Goal: Transaction & Acquisition: Purchase product/service

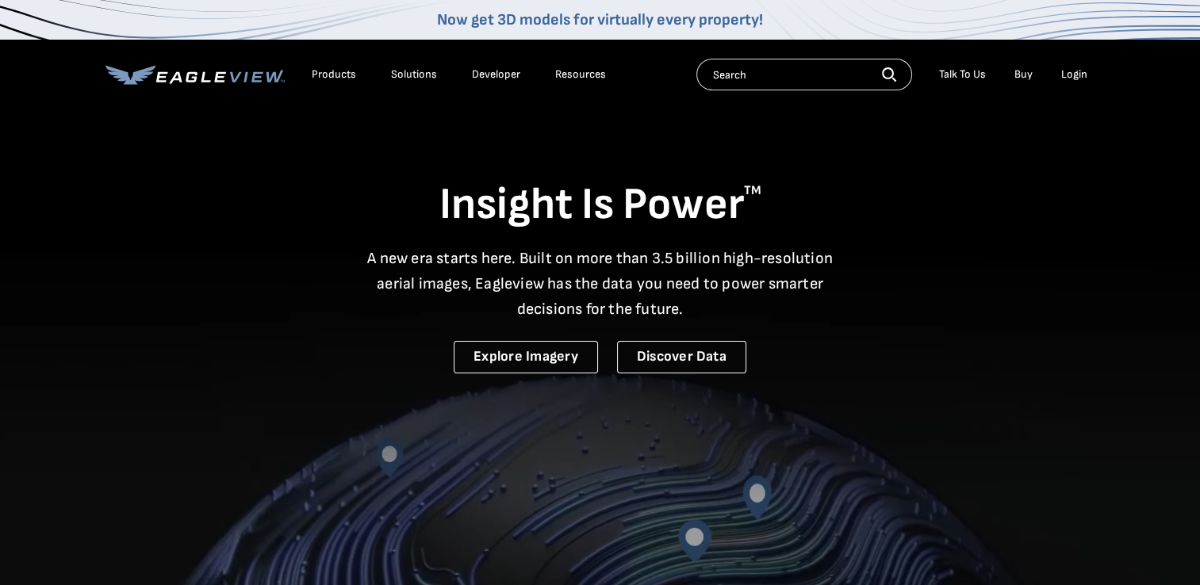
click at [1069, 72] on div "Login" at bounding box center [1074, 74] width 26 height 14
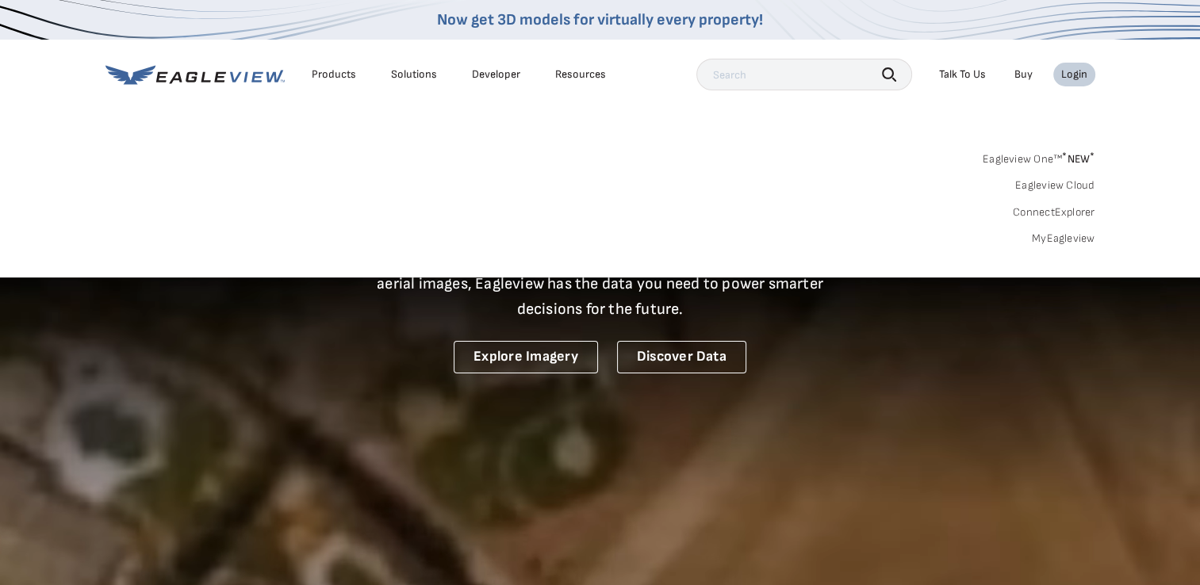
click at [1069, 243] on link "MyEagleview" at bounding box center [1063, 239] width 63 height 14
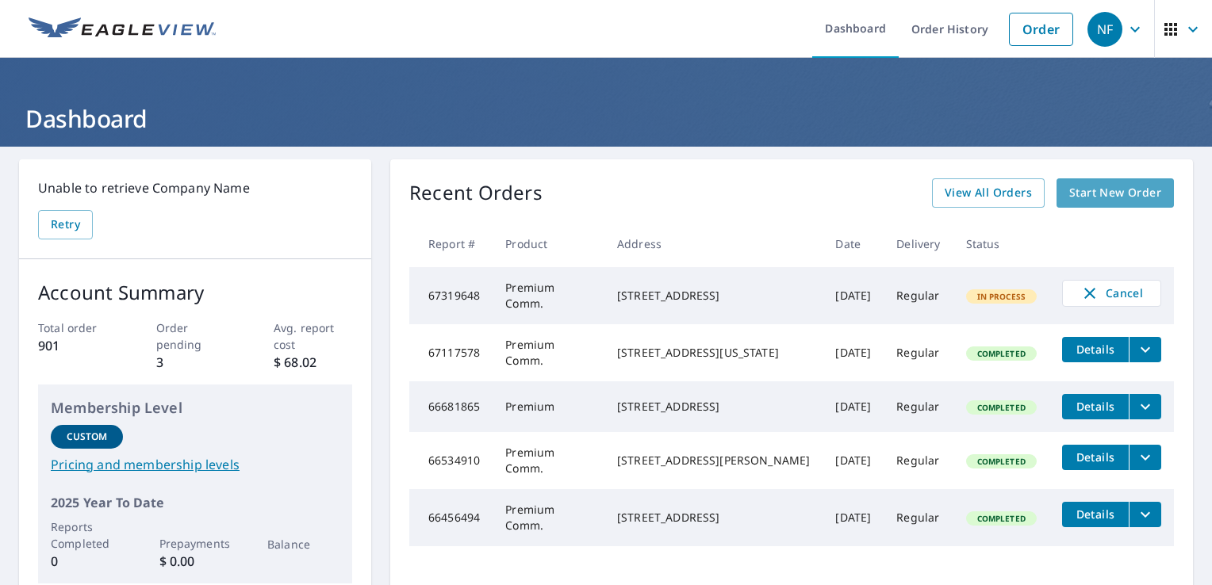
click at [1123, 198] on span "Start New Order" at bounding box center [1115, 193] width 92 height 20
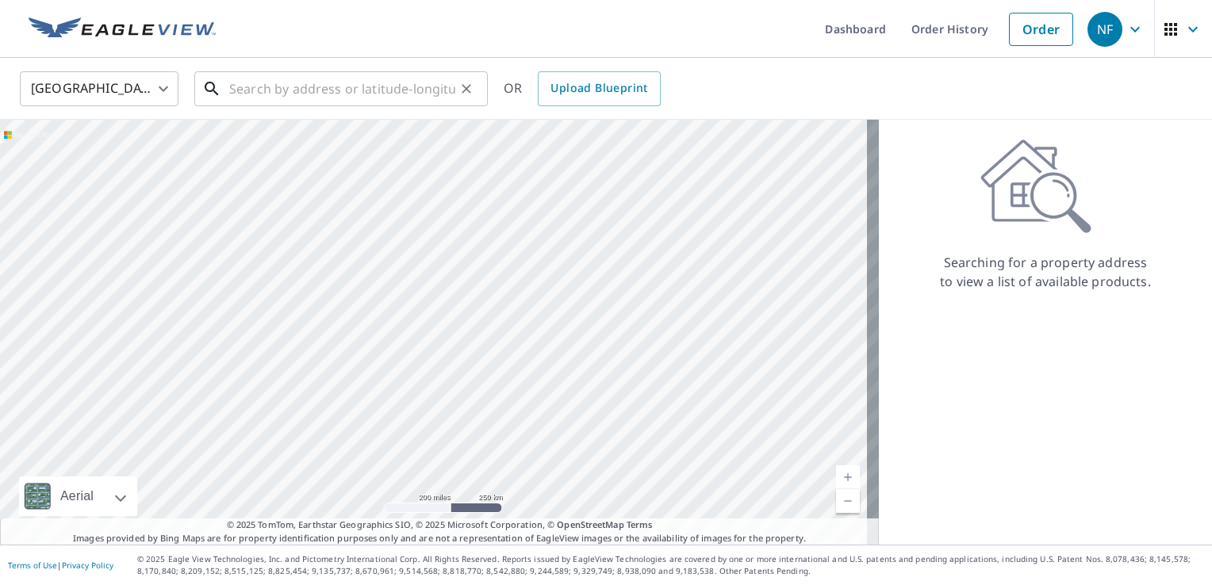
click at [295, 77] on input "text" at bounding box center [342, 89] width 226 height 44
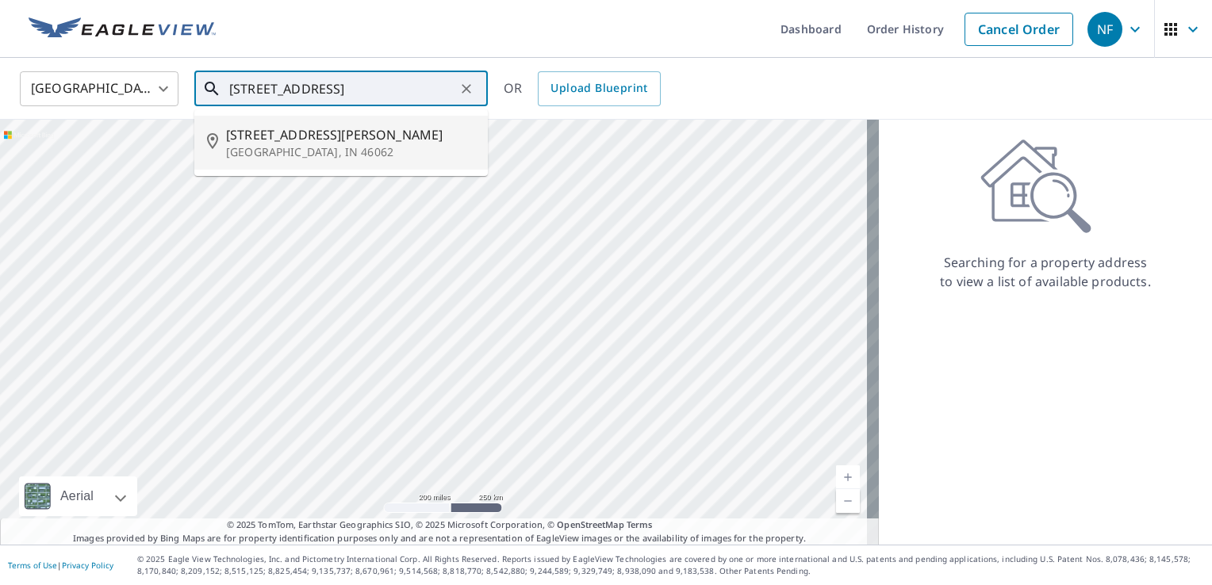
click at [305, 136] on span "[STREET_ADDRESS][PERSON_NAME]" at bounding box center [350, 134] width 249 height 19
type input "[STREET_ADDRESS][PERSON_NAME]"
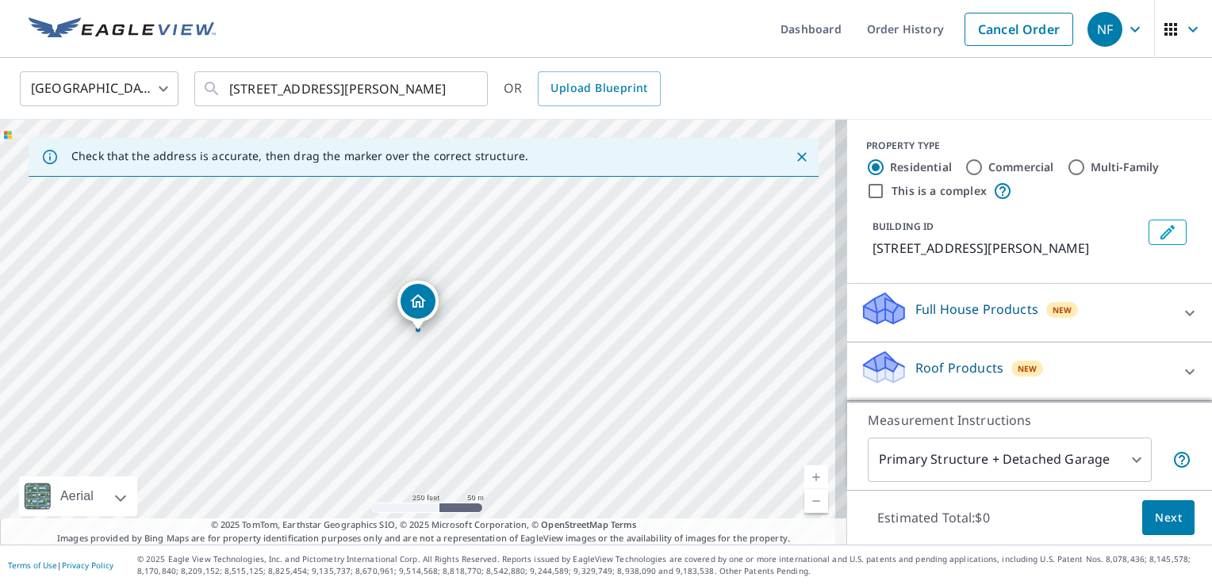
click at [1006, 170] on label "Commercial" at bounding box center [1021, 167] width 66 height 16
click at [984, 170] on input "Commercial" at bounding box center [974, 167] width 19 height 19
radio input "true"
type input "4"
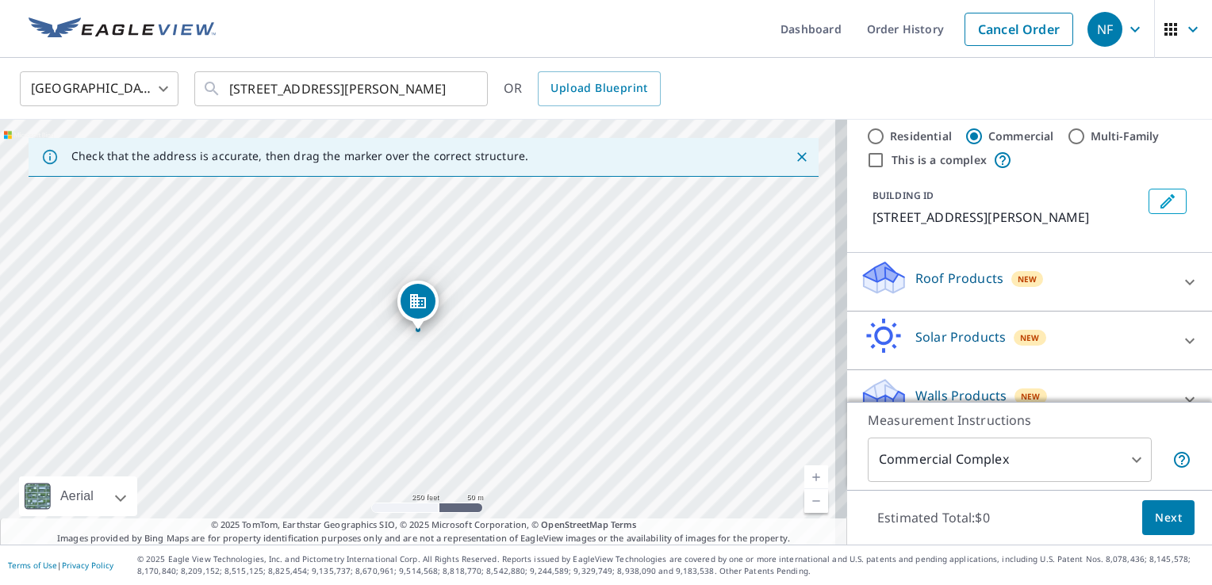
scroll to position [56, 0]
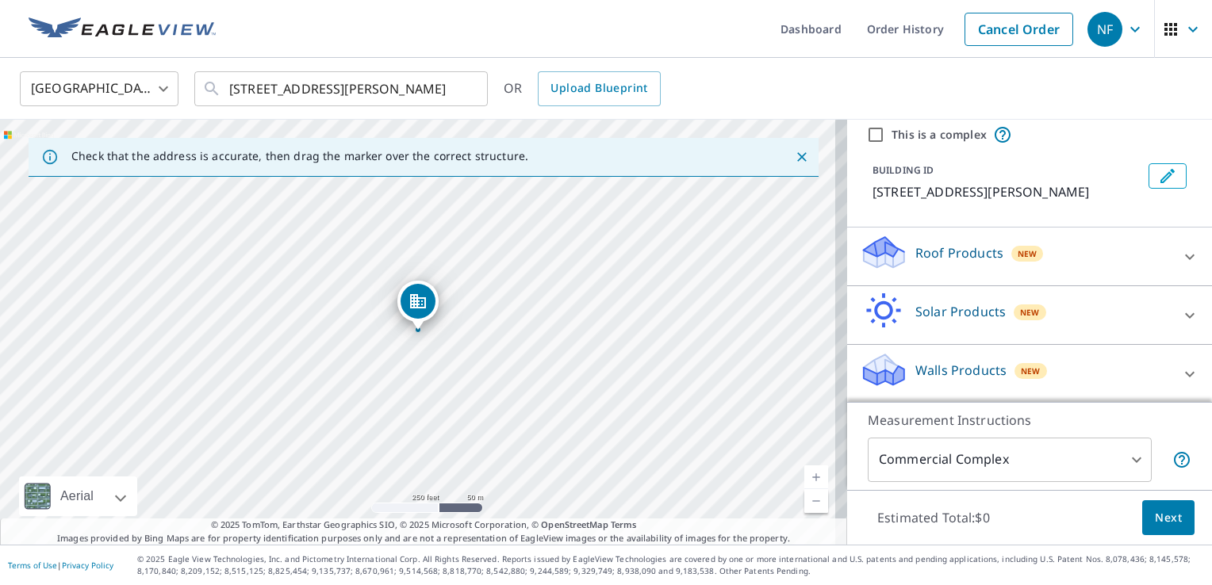
click at [1060, 254] on div "Roof Products New" at bounding box center [1015, 256] width 311 height 45
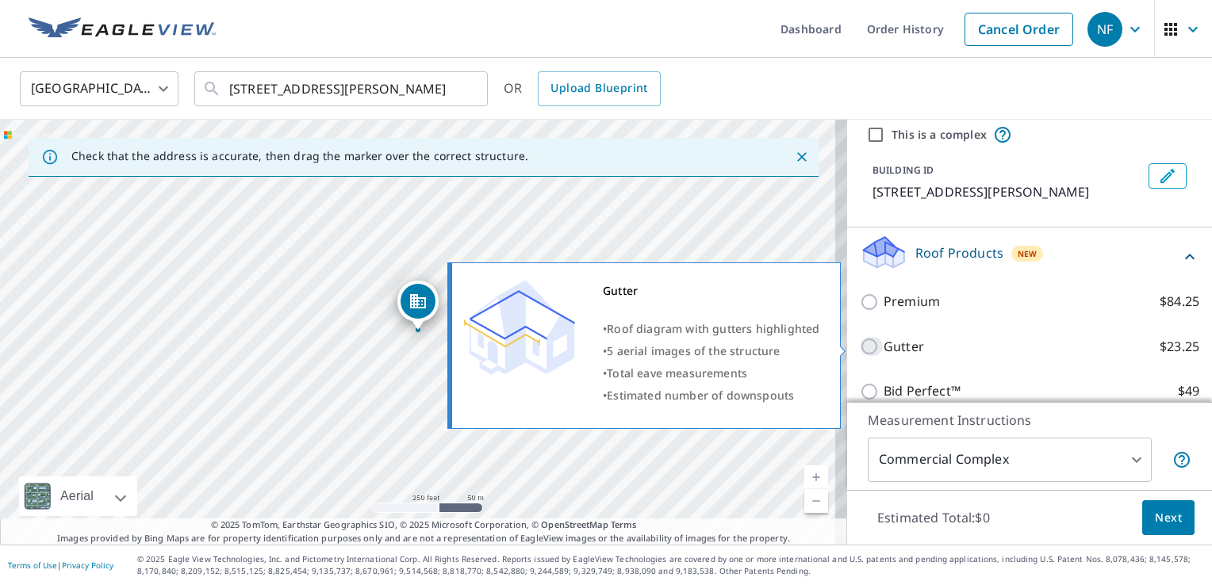
click at [866, 347] on input "Gutter $23.25" at bounding box center [872, 346] width 24 height 19
checkbox input "true"
type input "2"
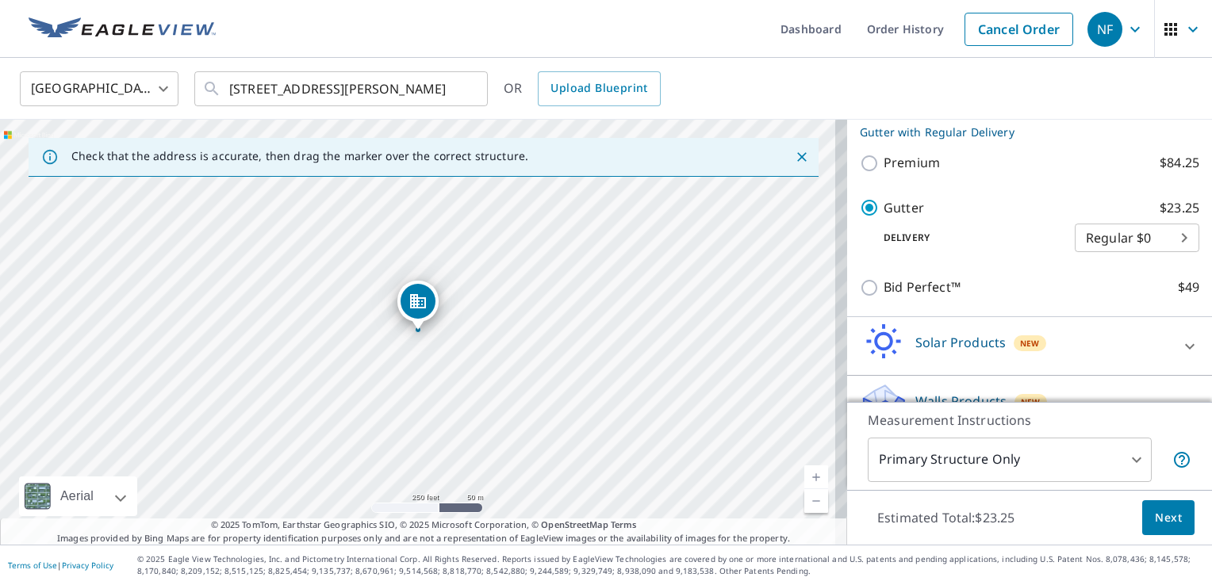
scroll to position [215, 0]
click at [1155, 524] on span "Next" at bounding box center [1168, 519] width 27 height 20
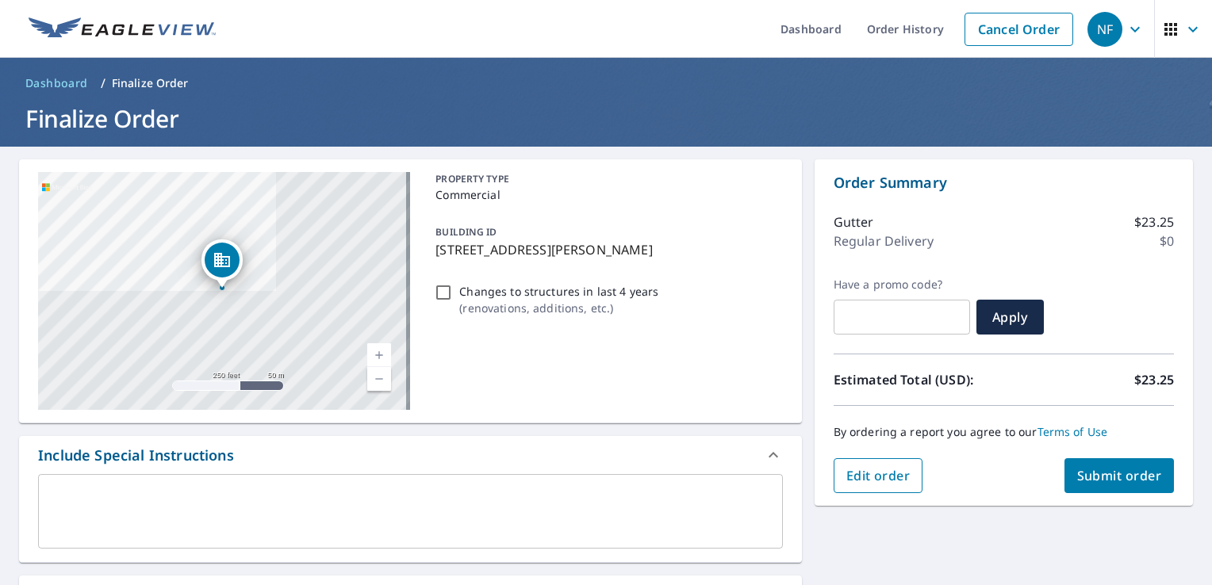
click at [862, 484] on button "Edit order" at bounding box center [879, 476] width 90 height 35
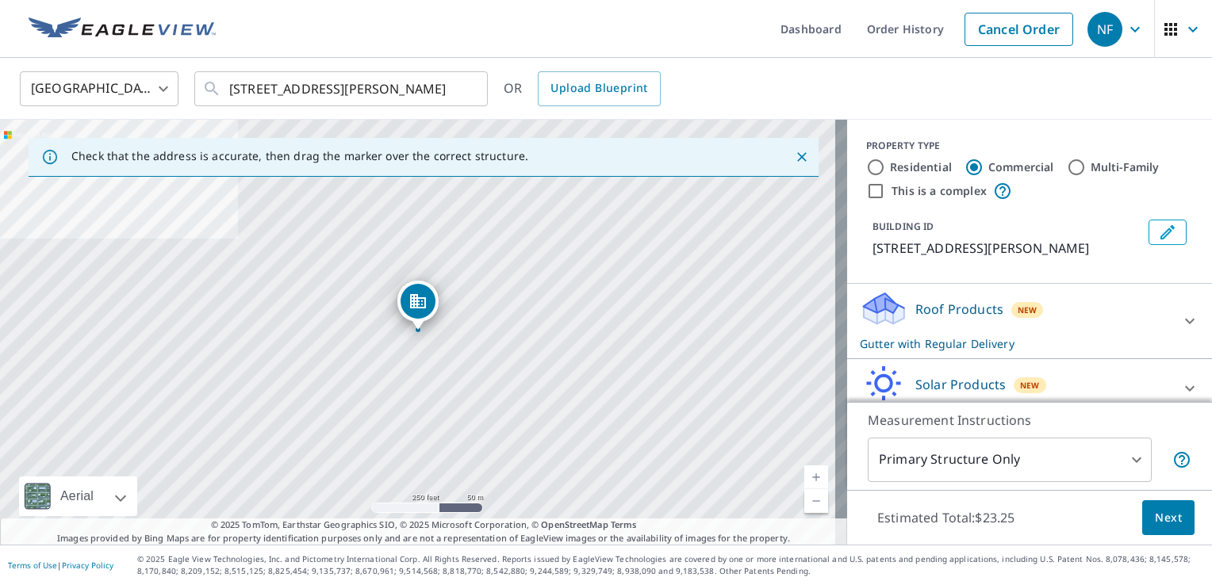
click at [936, 313] on p "Roof Products" at bounding box center [960, 309] width 88 height 19
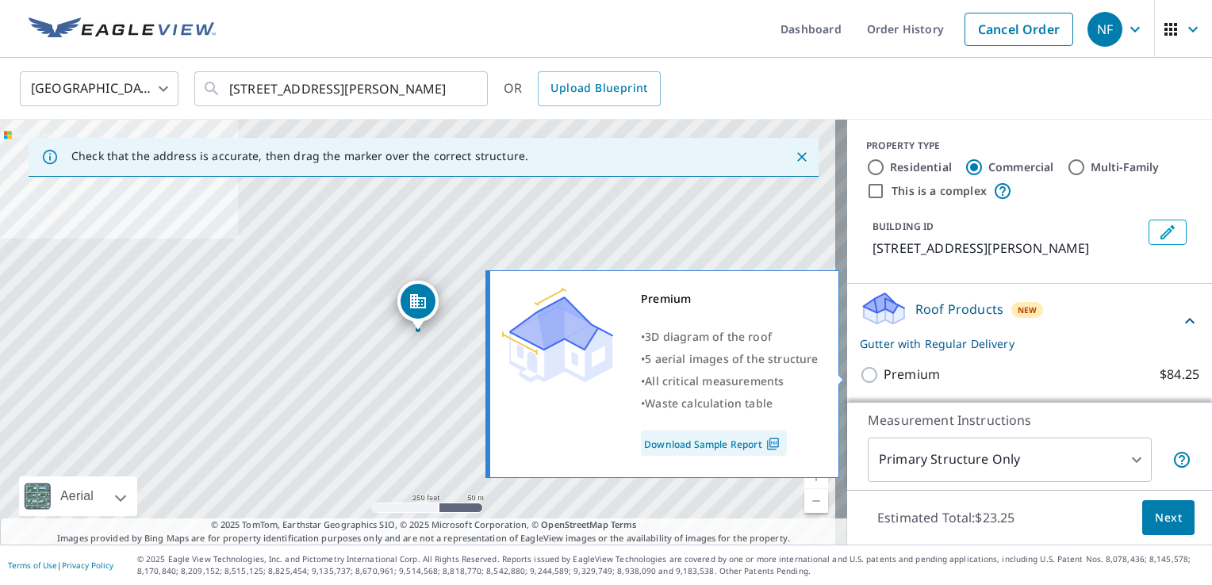
click at [902, 374] on p "Premium" at bounding box center [912, 375] width 56 height 20
click at [884, 374] on input "Premium $84.25" at bounding box center [872, 375] width 24 height 19
checkbox input "true"
checkbox input "false"
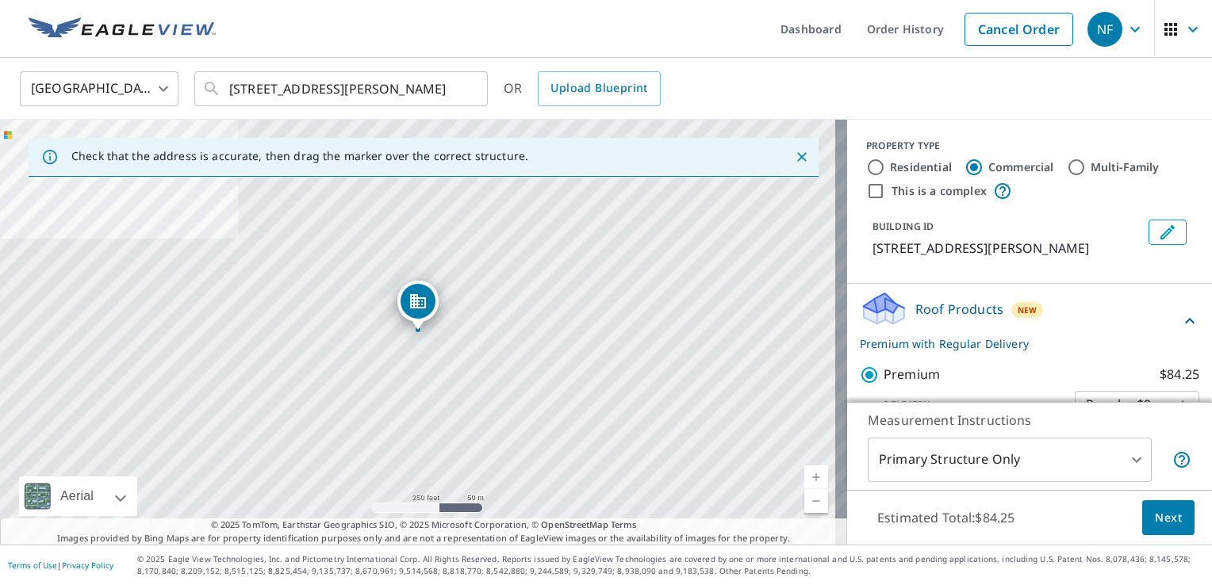
click at [1155, 516] on span "Next" at bounding box center [1168, 519] width 27 height 20
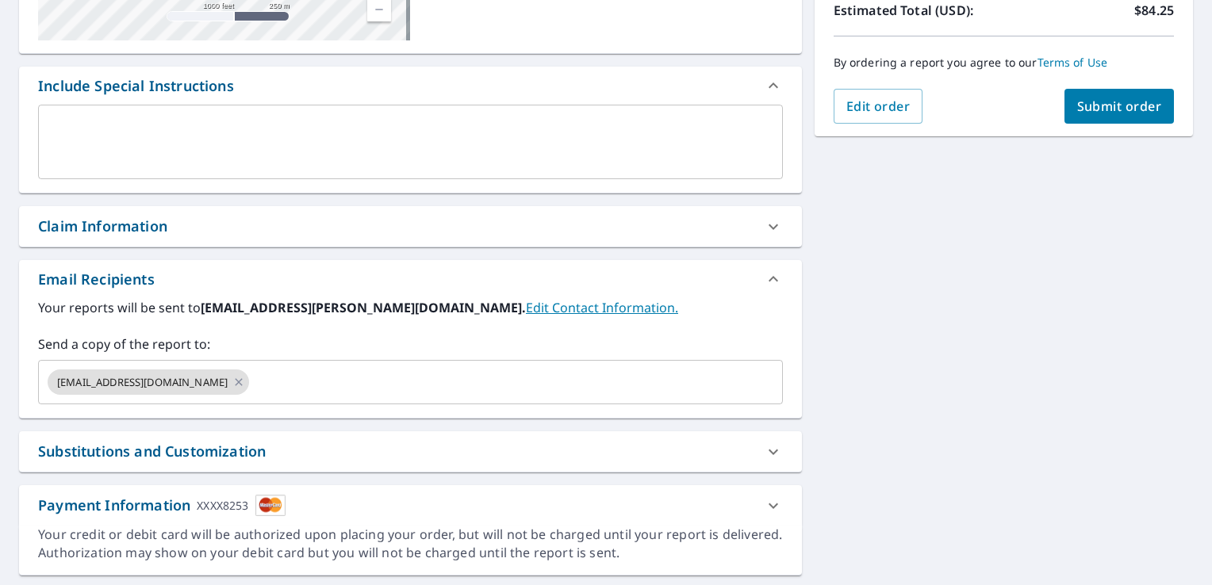
scroll to position [378, 0]
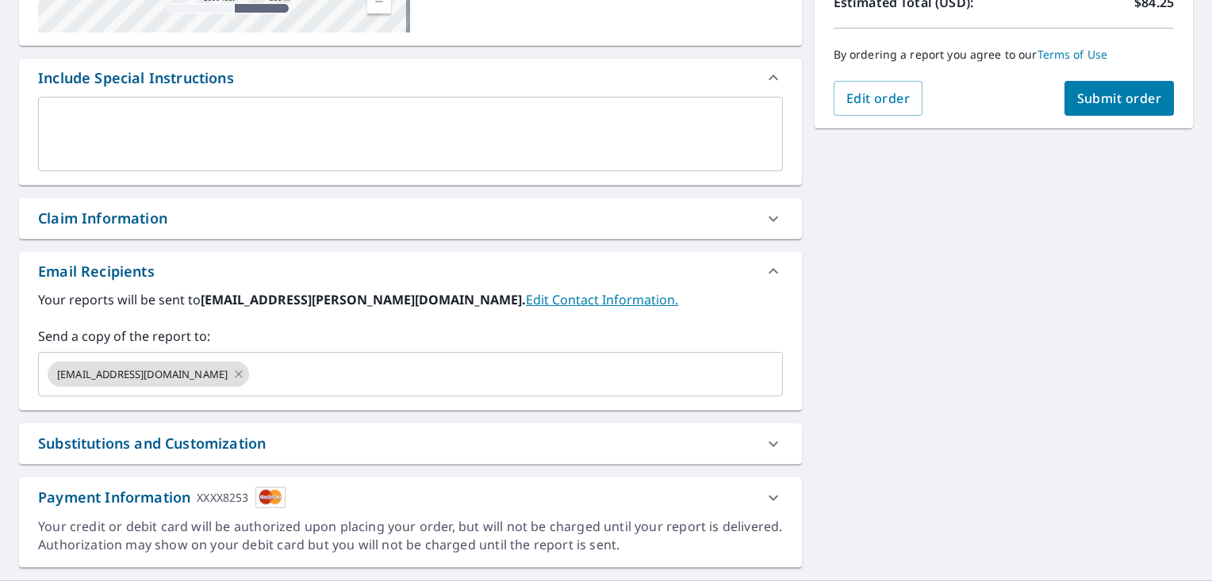
click at [95, 225] on div "Claim Information" at bounding box center [102, 218] width 129 height 21
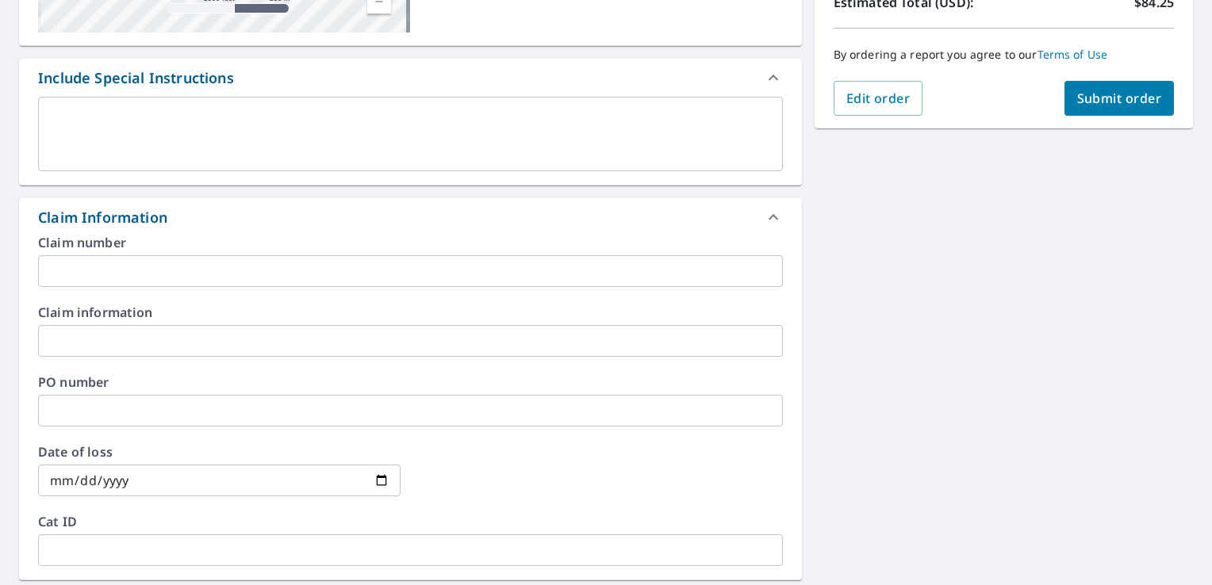
checkbox input "true"
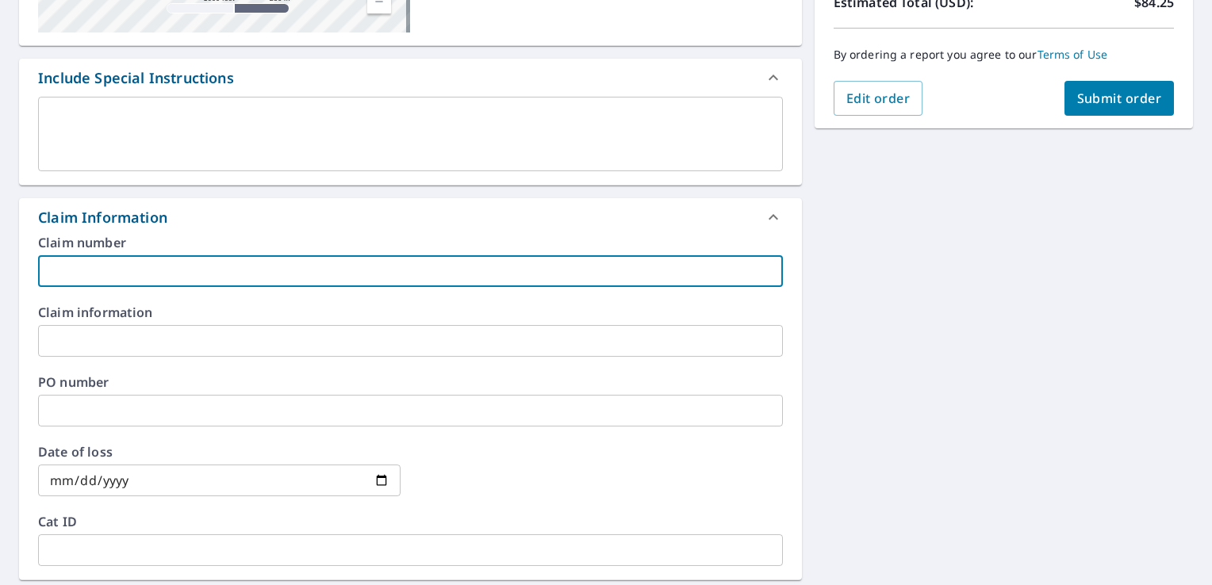
click at [178, 274] on input "text" at bounding box center [410, 271] width 745 height 32
type input "E"
checkbox input "true"
type input "EL"
checkbox input "true"
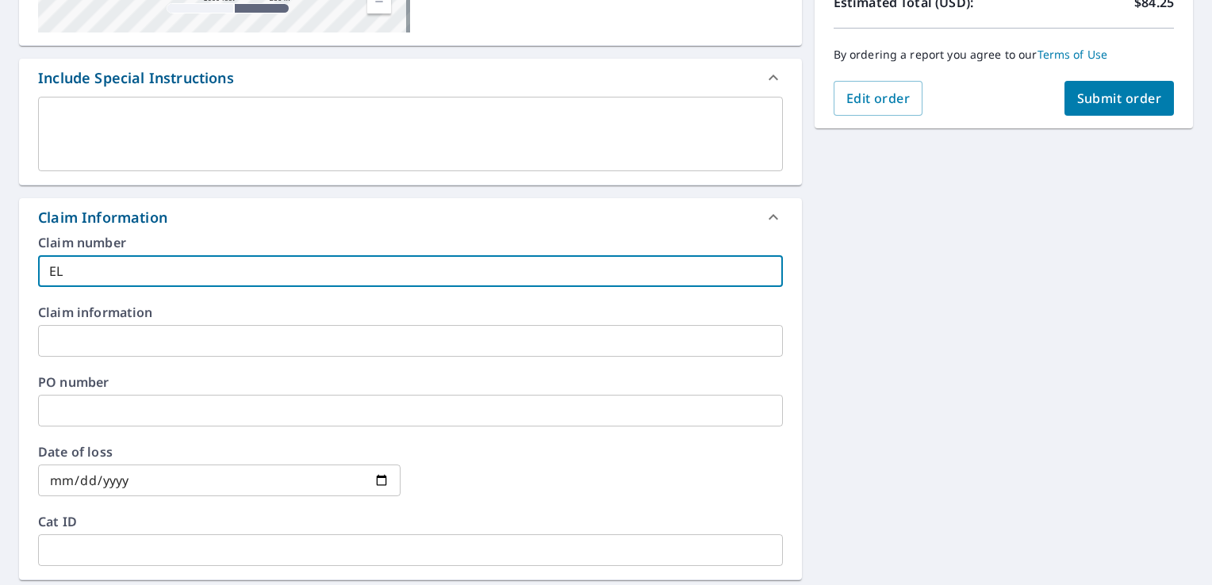
type input "ELA"
checkbox input "true"
type input "ELAN"
checkbox input "true"
type input "ELAN"
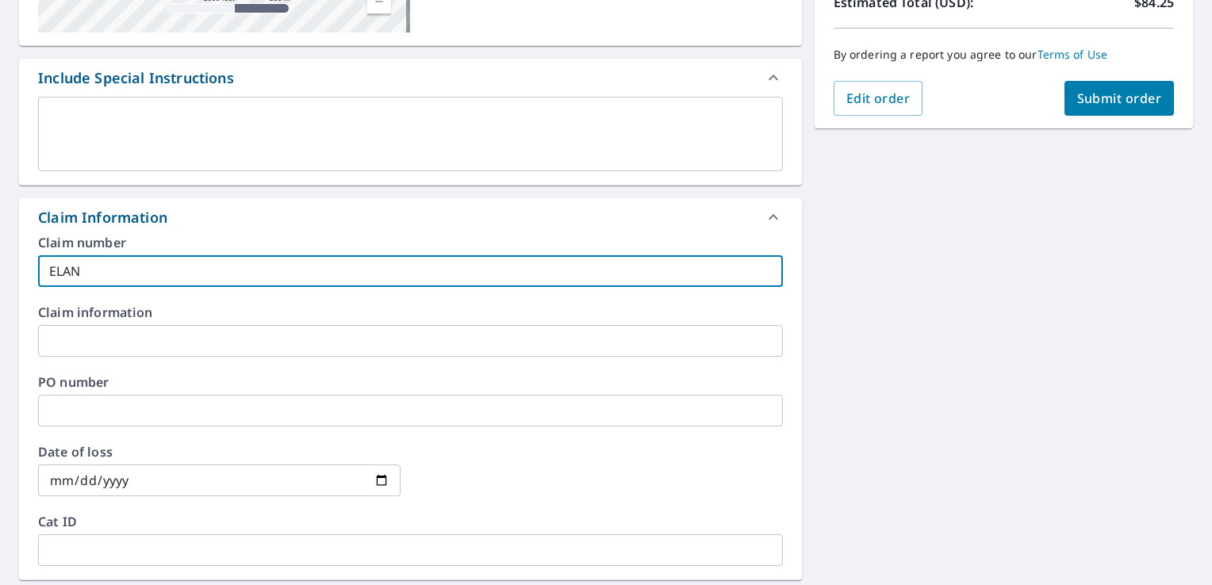
checkbox input "true"
type input "ELAN -"
checkbox input "true"
type input "ELAN -"
checkbox input "true"
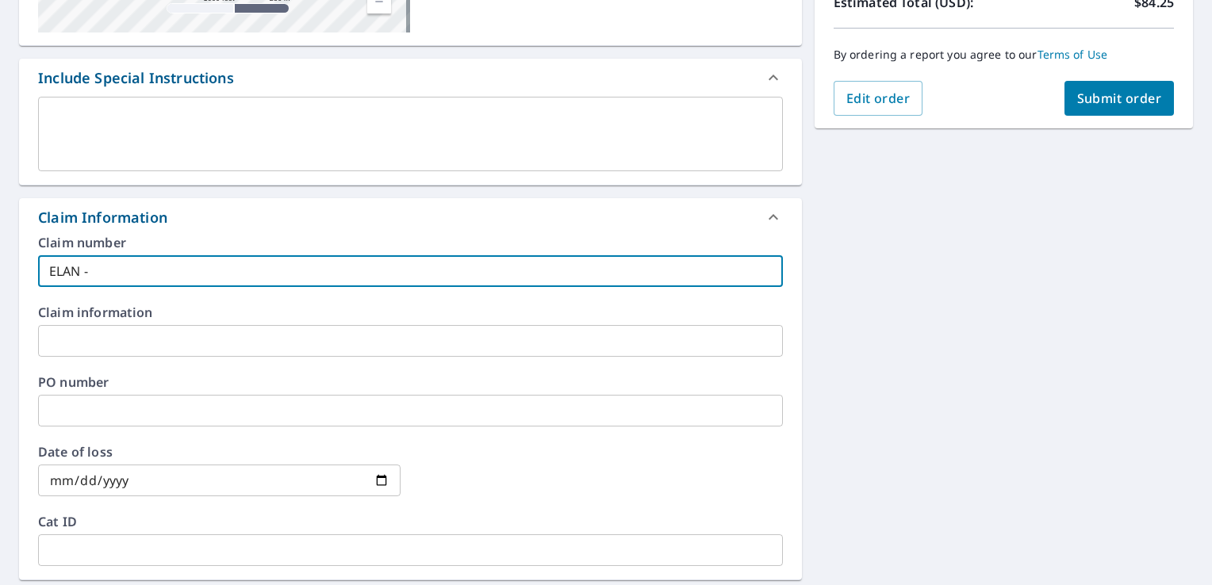
type input "ELAN - E"
checkbox input "true"
type input "ELAN - Es"
checkbox input "true"
type input "ELAN - Est"
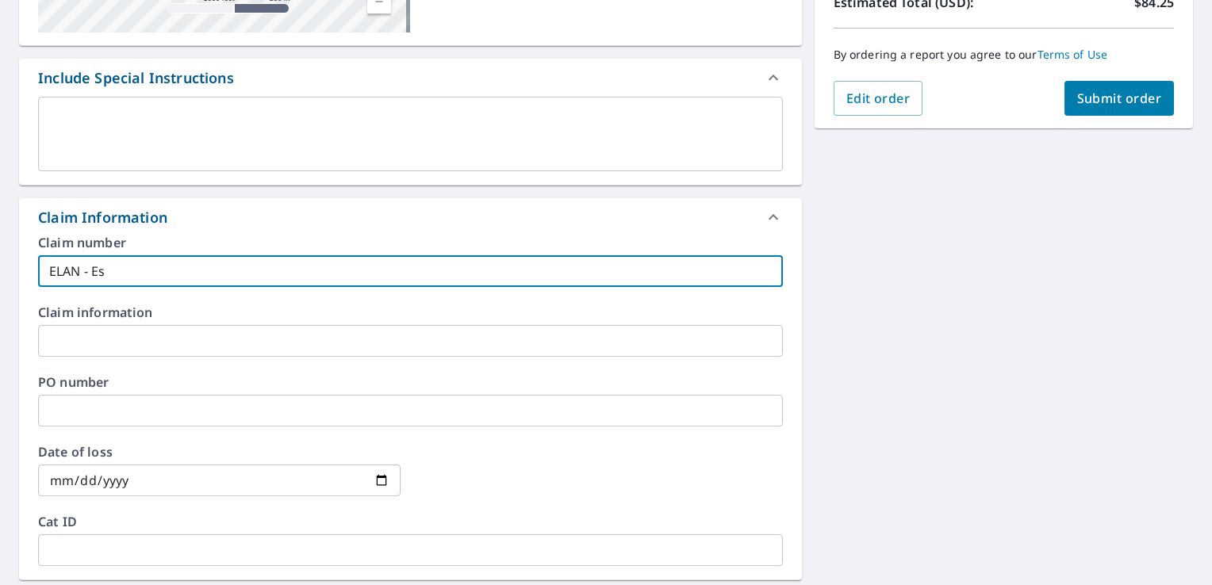
checkbox input "true"
type input "ELAN - Esti"
checkbox input "true"
type input "ELAN - Estim"
checkbox input "true"
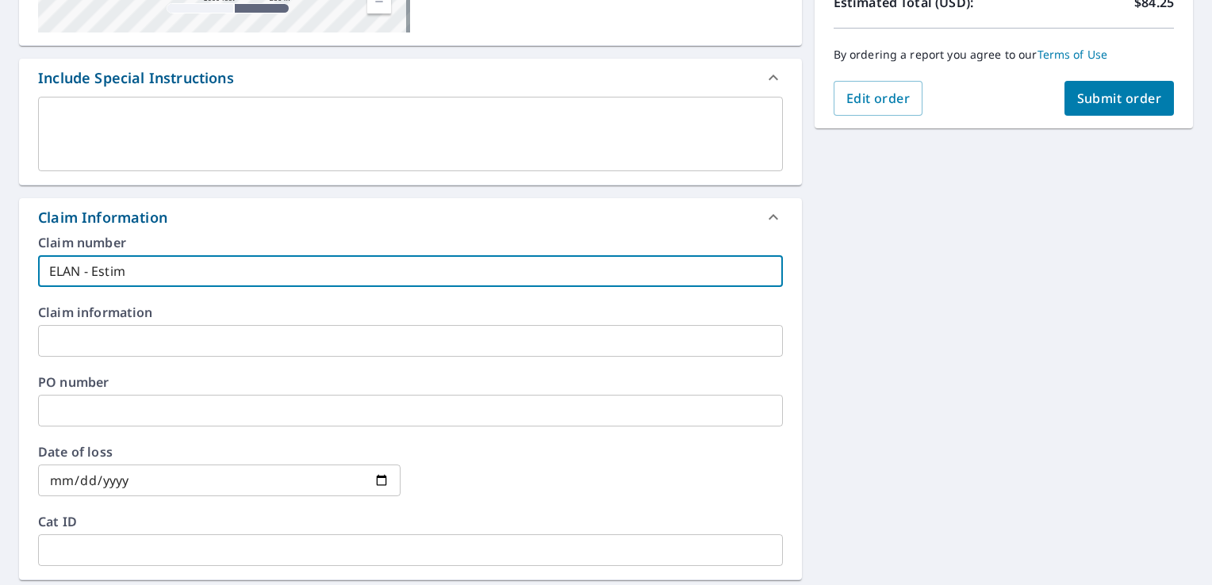
type input "ELAN - Estima"
checkbox input "true"
type input "ELAN - Estimat"
checkbox input "true"
type input "ELAN - Estimate"
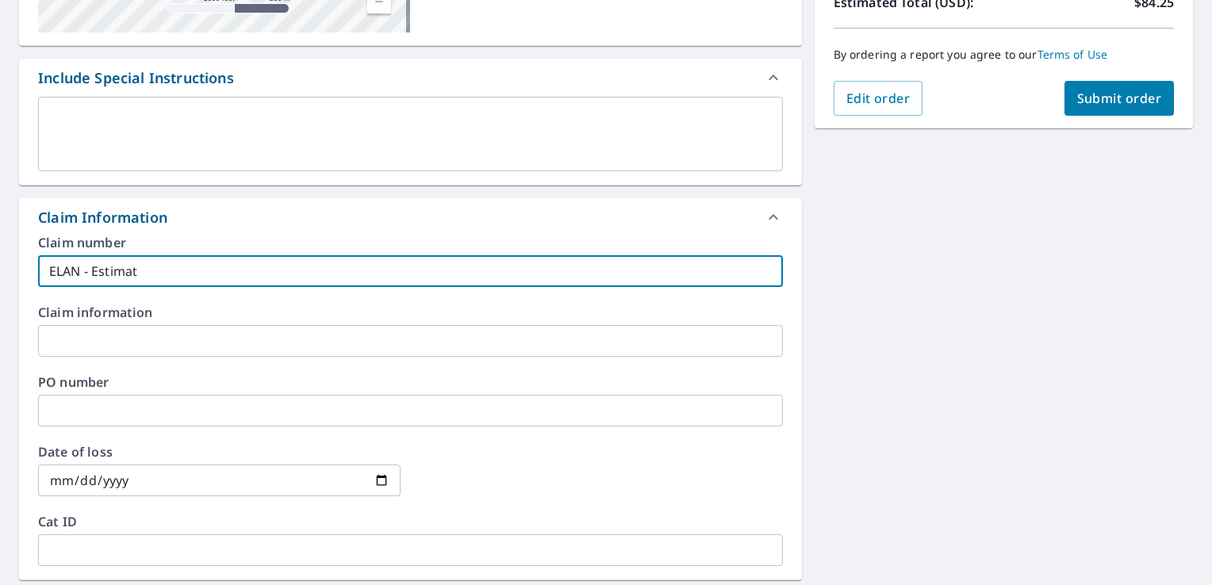
checkbox input "true"
type input "ELAN - Estimates"
checkbox input "true"
type input "ELAN - Estimates"
checkbox input "true"
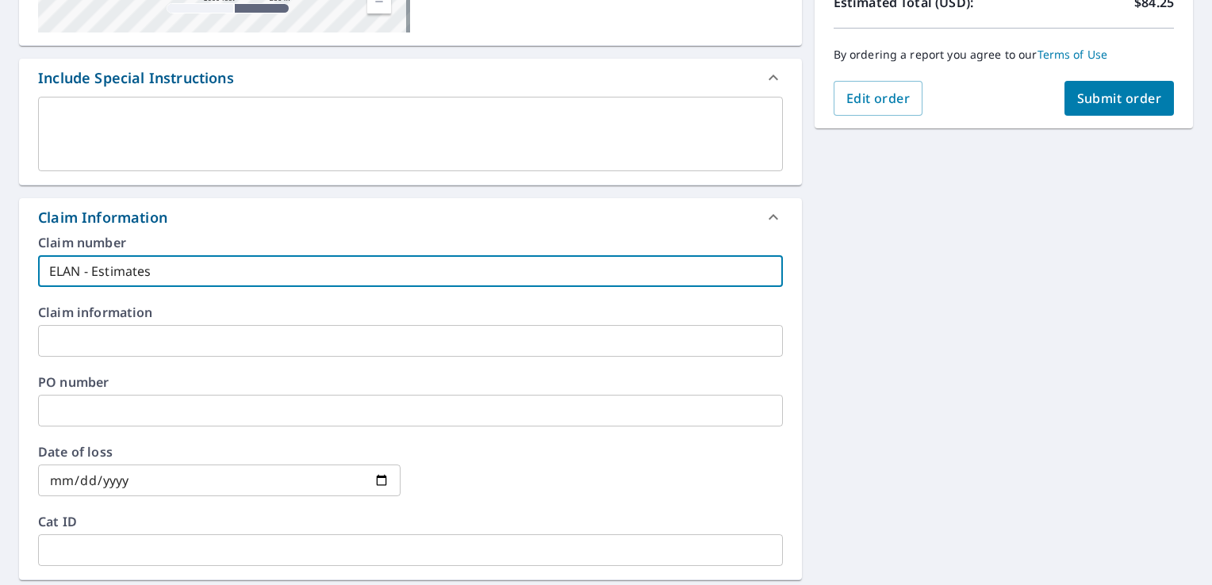
type input "ELAN - Estimates -"
checkbox input "true"
type input "ELAN - Estimates -"
checkbox input "true"
type input "ELAN - Estimates - L"
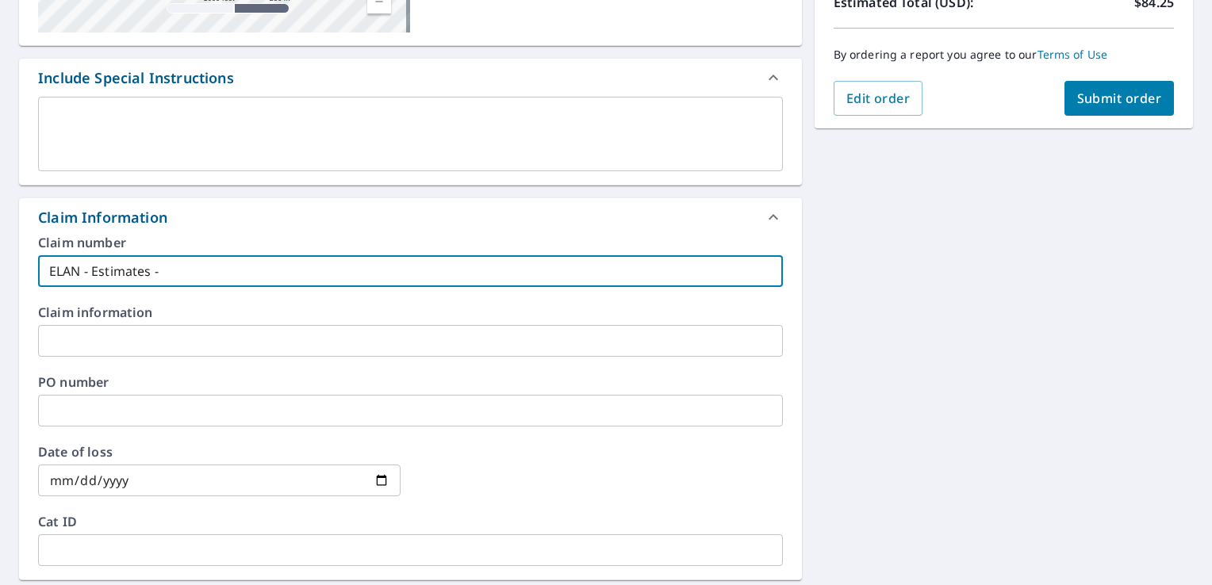
checkbox input "true"
type input "ELAN - Estimates - Li"
checkbox input "true"
type input "ELAN - Estimates - Lif"
checkbox input "true"
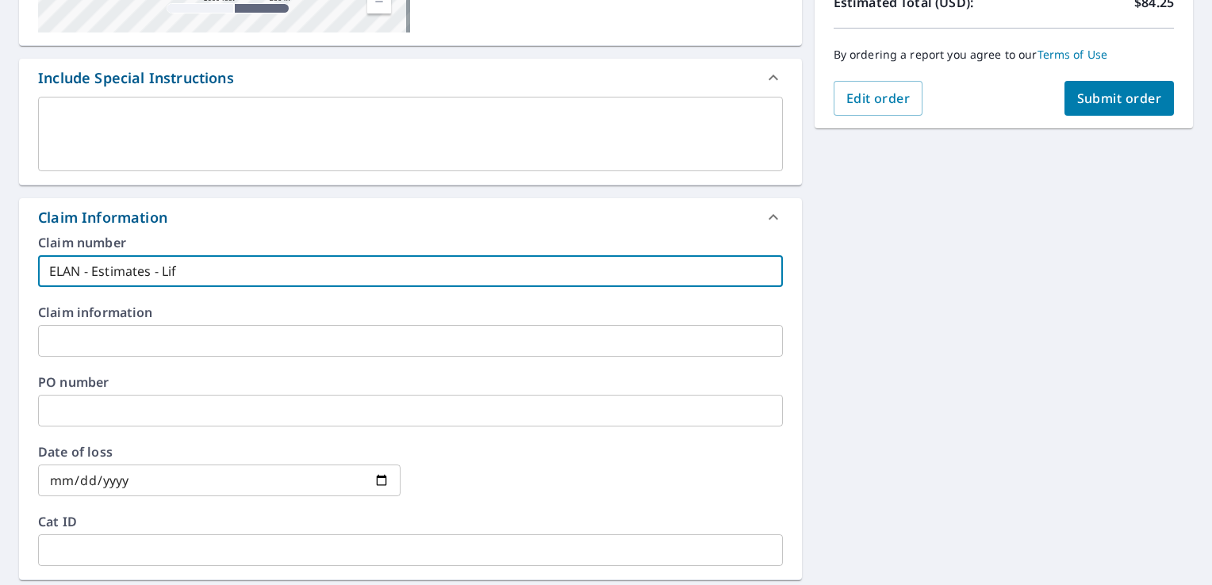
type input "ELAN - Estimates - Life"
checkbox input "true"
type input "ELAN - Estimates - Life"
checkbox input "true"
type input "ELAN - Estimates - Life C"
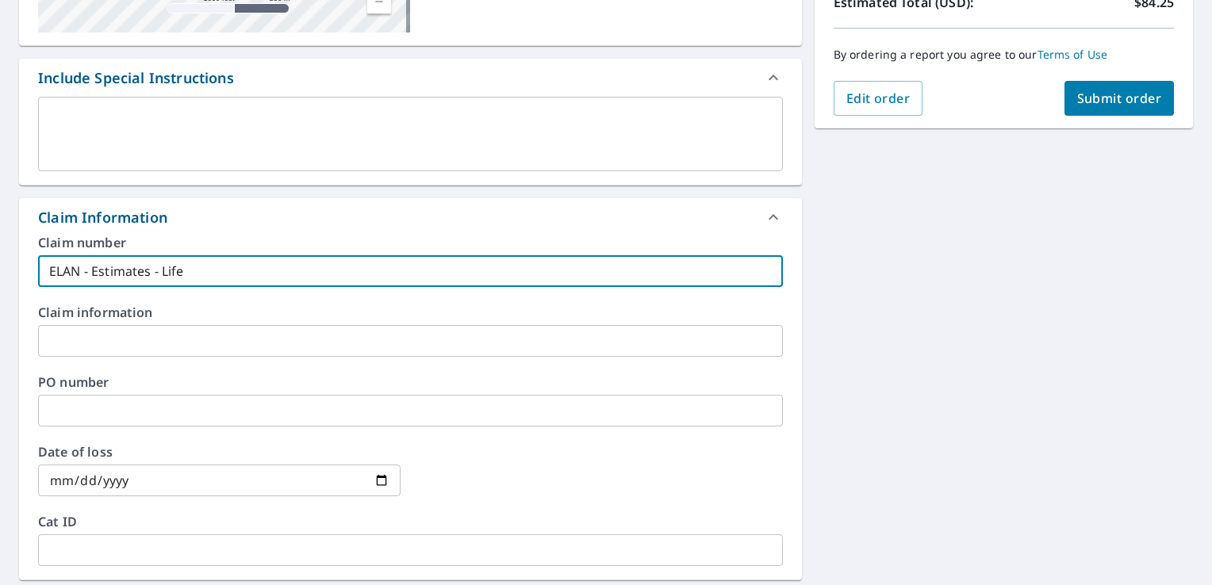
checkbox input "true"
type input "ELAN - Estimates - Life Ch"
checkbox input "true"
type input "ELAN - Estimates - Life Chr"
checkbox input "true"
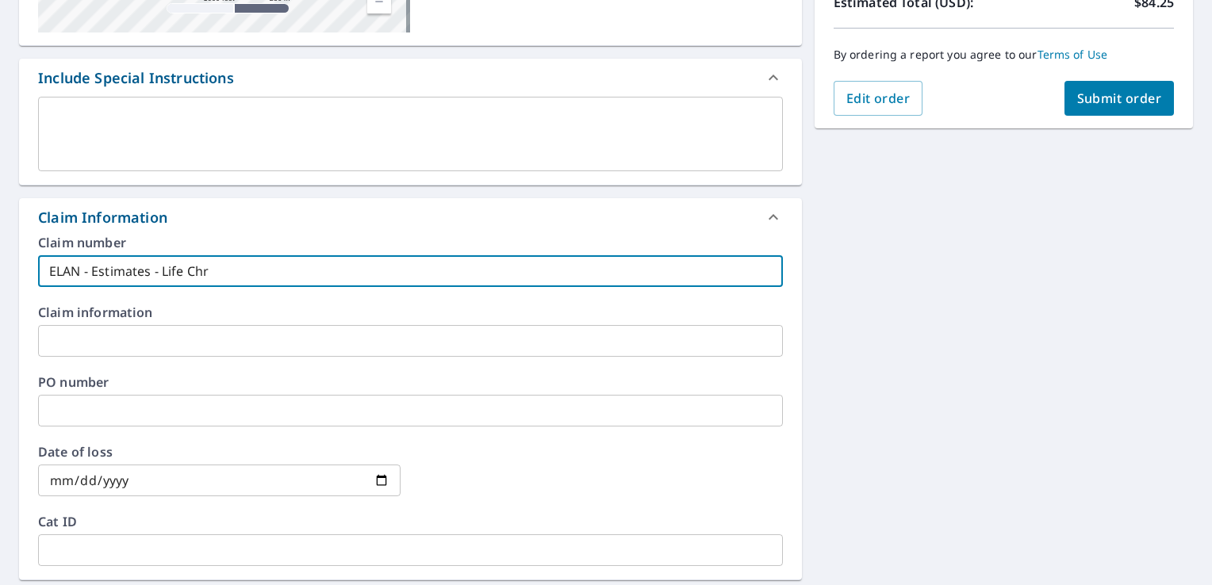
type input "ELAN - Estimates - Life Chri"
checkbox input "true"
type input "ELAN - Estimates - Life Chric"
checkbox input "true"
type input "ELAN - Estimates - Life Chrich"
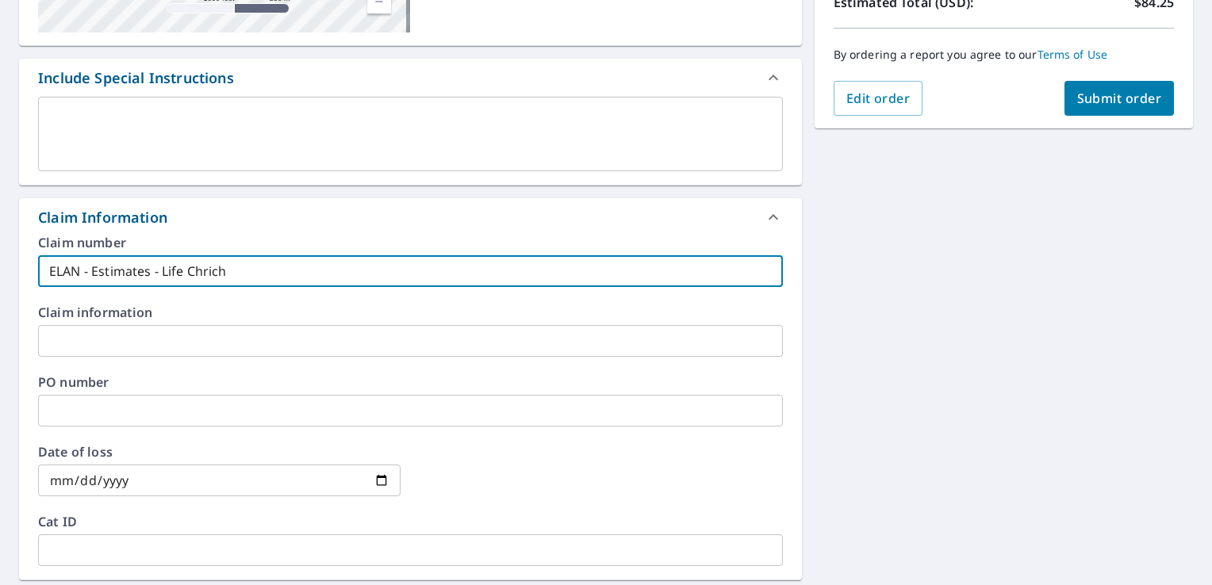
checkbox input "true"
type input "ELAN - Estimates - Life Chric"
checkbox input "true"
type input "ELAN - Estimates - Life Chri"
checkbox input "true"
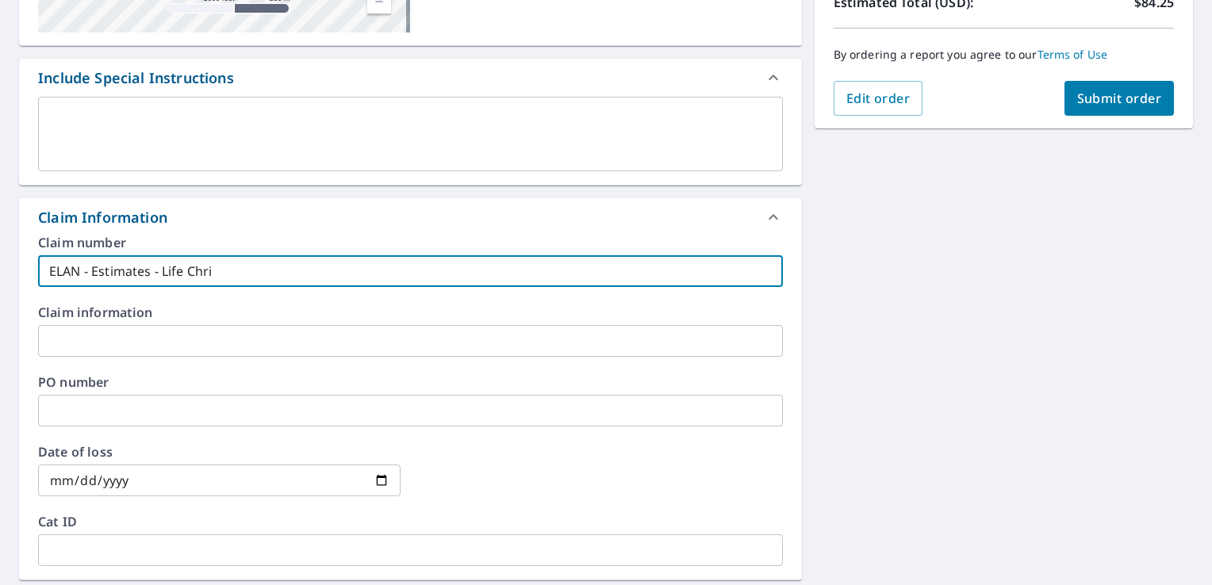
type input "ELAN - Estimates - Life Chr"
checkbox input "true"
type input "ELAN - Estimates - Life Ch"
checkbox input "true"
type input "ELAN - Estimates - Life [PERSON_NAME]"
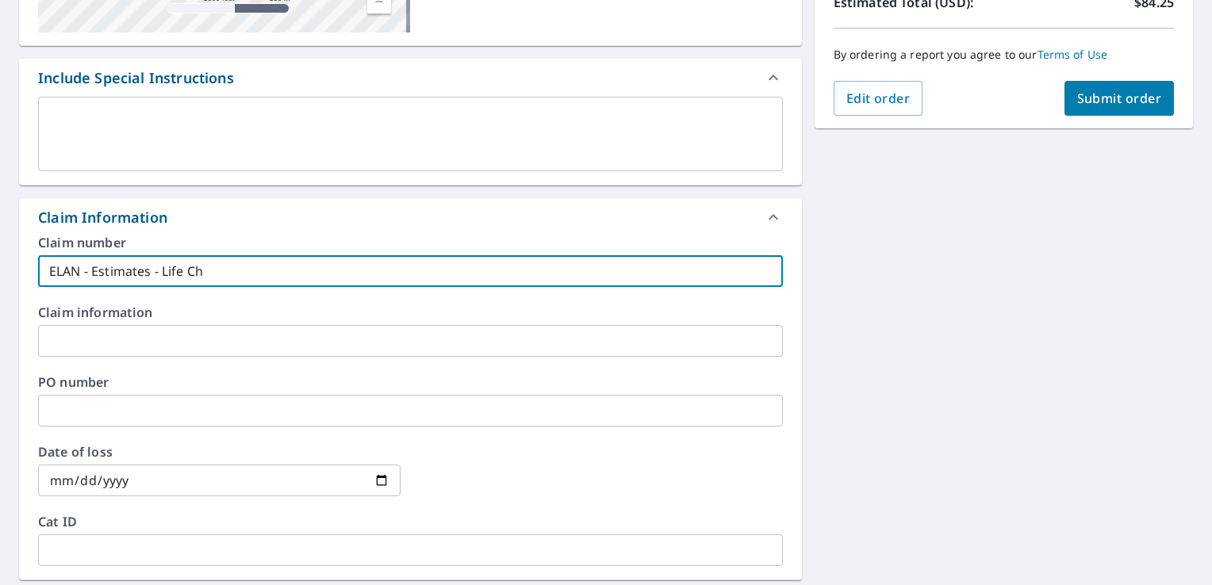
checkbox input "true"
type input "ELAN - Estimates - Life Chur"
checkbox input "true"
type input "ELAN - Estimates - Life Churc"
checkbox input "true"
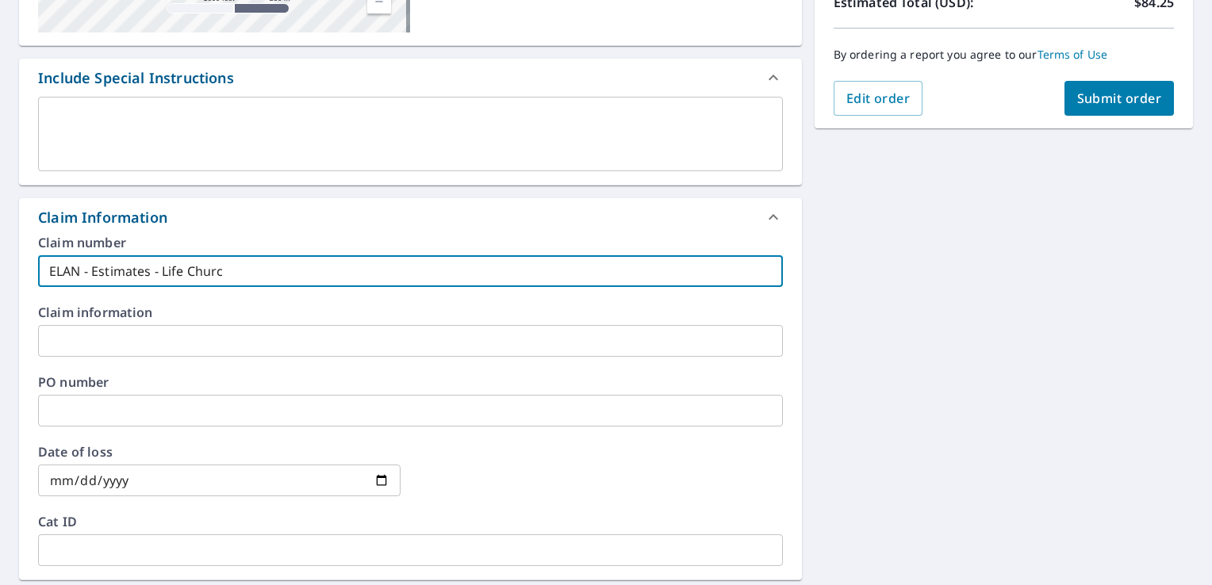
type input "ELAN - Estimates - Life [DEMOGRAPHIC_DATA]"
checkbox input "true"
type input "ELAN - Estimates - Life [DEMOGRAPHIC_DATA]"
checkbox input "true"
type input "ELAN - Estimates - Life [DEMOGRAPHIC_DATA] N"
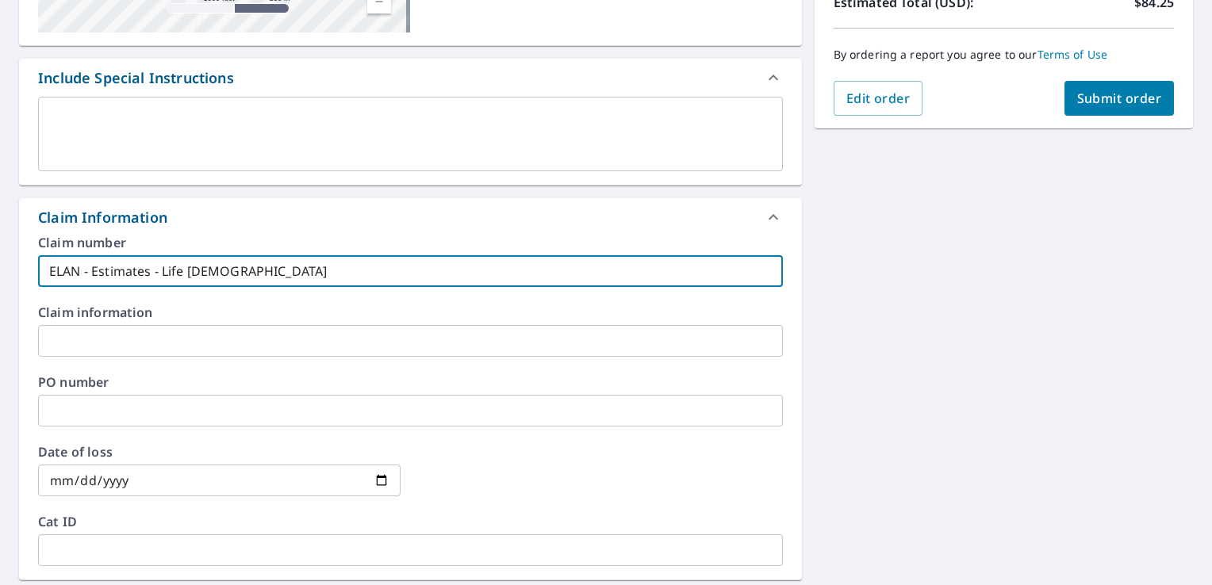
checkbox input "true"
type input "ELAN - Estimates - Life [DEMOGRAPHIC_DATA] Nob"
checkbox input "true"
type input "ELAN - Estimates - Life [DEMOGRAPHIC_DATA] Nobl"
checkbox input "true"
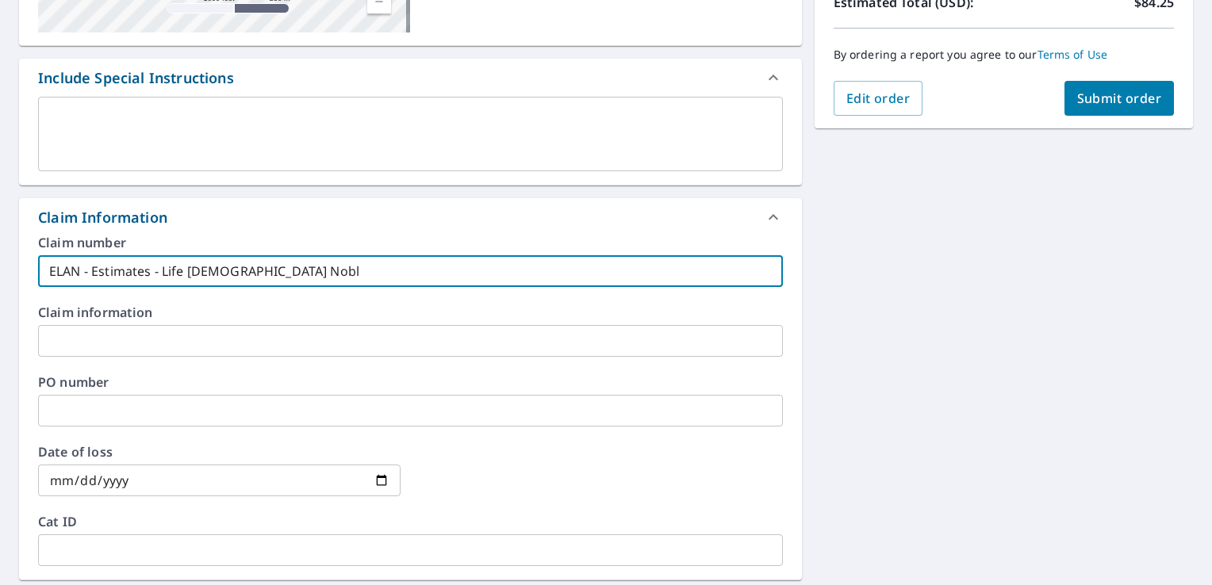
type input "ELAN - Estimates - Life [DEMOGRAPHIC_DATA] Noble"
checkbox input "true"
type input "ELAN - Estimates - Life [DEMOGRAPHIC_DATA] [PERSON_NAME]"
checkbox input "true"
type input "ELAN - Estimates - Life [DEMOGRAPHIC_DATA] Noblesv"
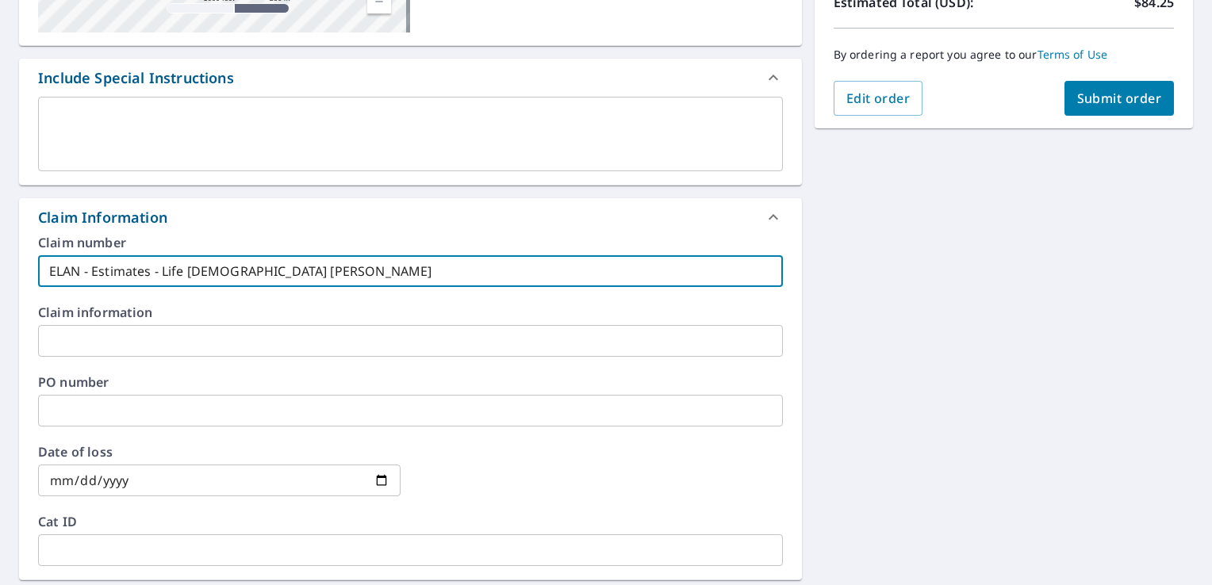
checkbox input "true"
type input "ELAN - Estimates - Life [DEMOGRAPHIC_DATA] Noblesvi"
checkbox input "true"
type input "ELAN - Estimates - Life [DEMOGRAPHIC_DATA] Noblesvil"
checkbox input "true"
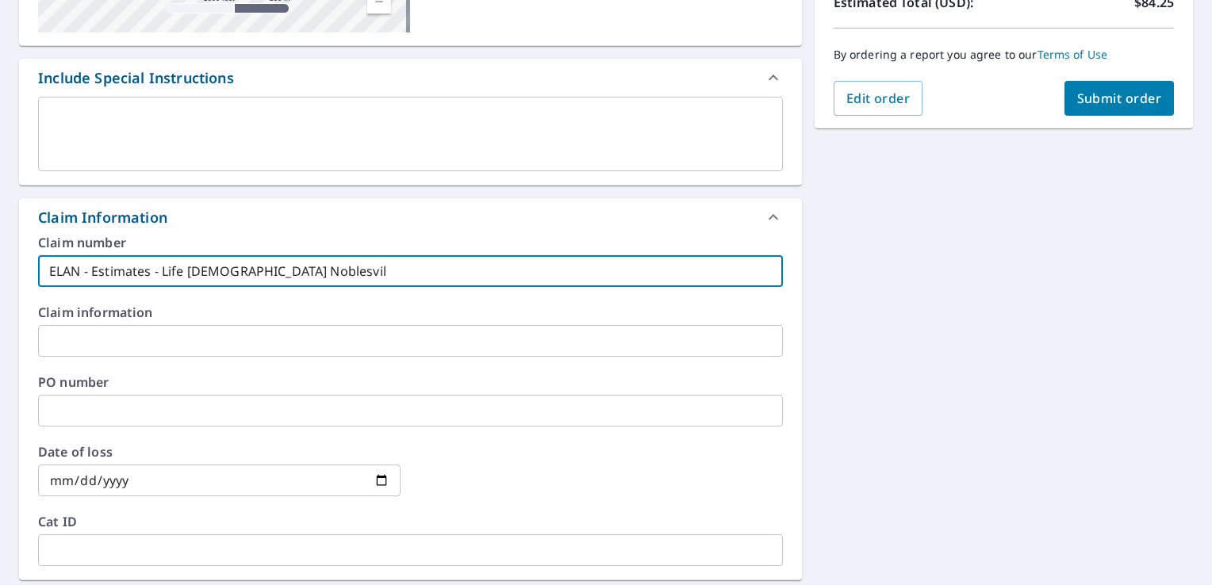
type input "ELAN - Estimates - Life [DEMOGRAPHIC_DATA] Noblesvill"
checkbox input "true"
type input "ELAN - Estimates - Life [DEMOGRAPHIC_DATA] [GEOGRAPHIC_DATA]"
checkbox input "true"
type input "ELAN - Estimates - Life [DEMOGRAPHIC_DATA] [GEOGRAPHIC_DATA]"
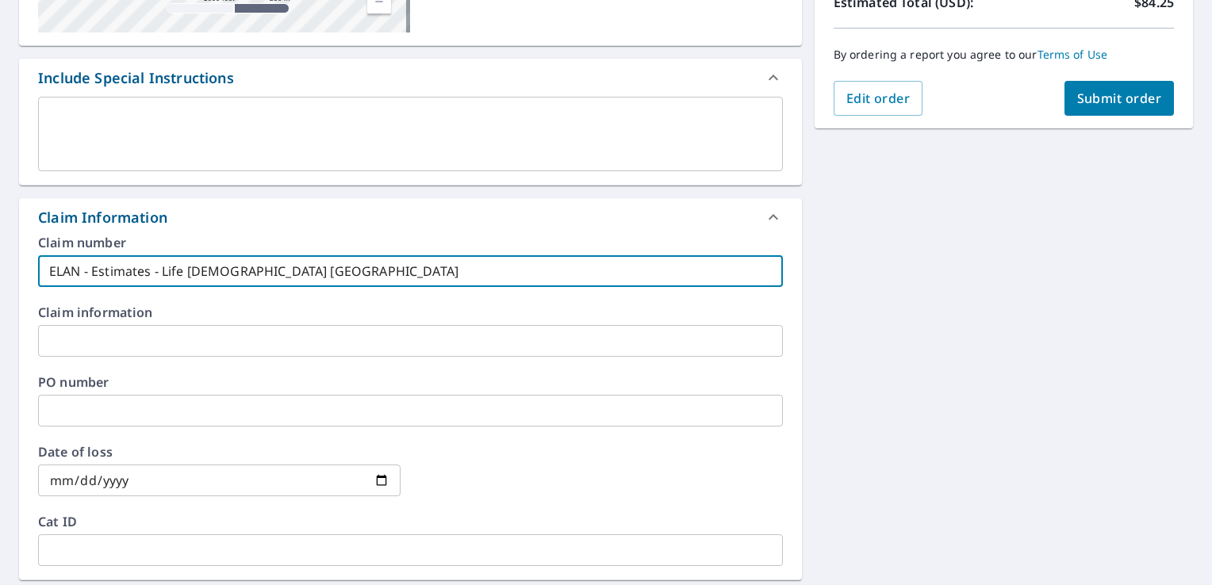
click at [1003, 249] on div "[STREET_ADDRESS][PERSON_NAME] A standard road map Aerial A detailed look from a…" at bounding box center [606, 345] width 1212 height 1153
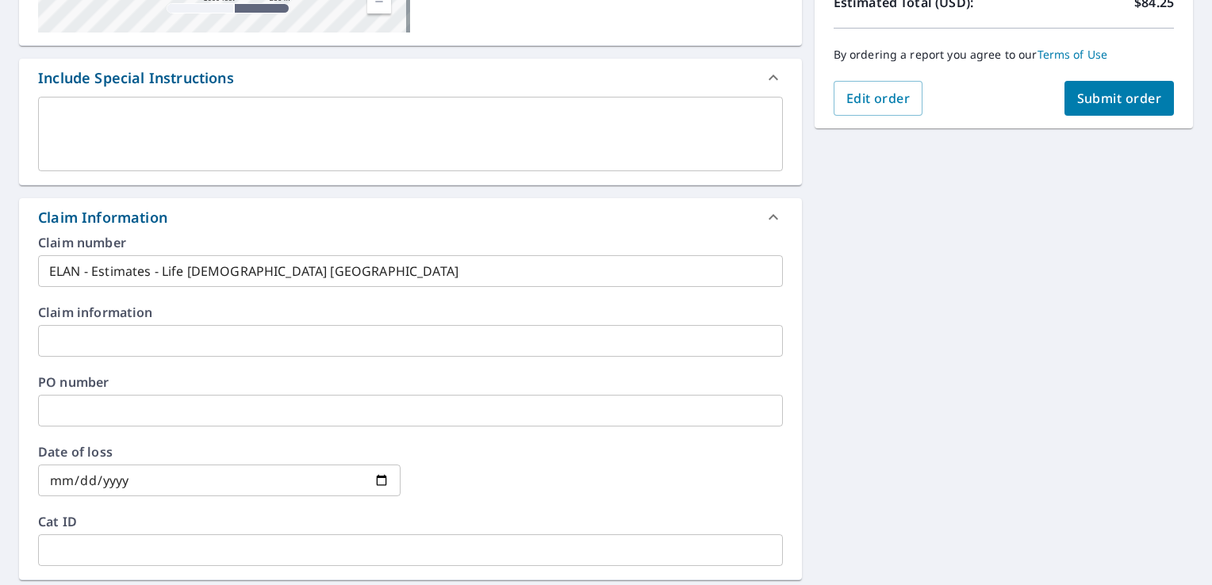
click at [1118, 100] on span "Submit order" at bounding box center [1119, 98] width 85 height 17
checkbox input "true"
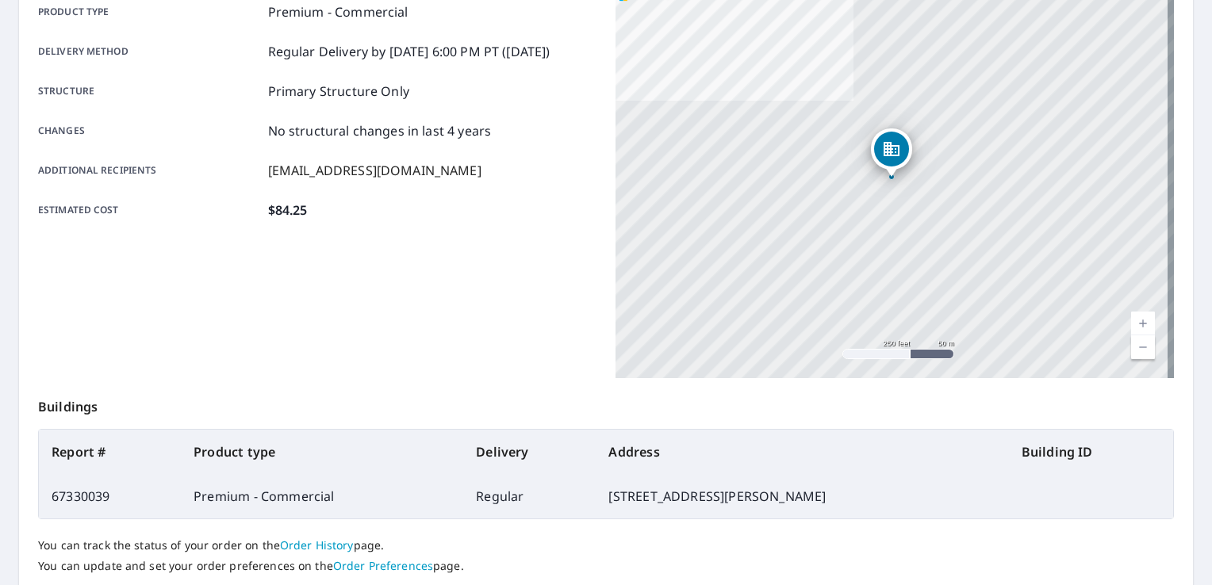
scroll to position [109, 0]
